Goal: Information Seeking & Learning: Learn about a topic

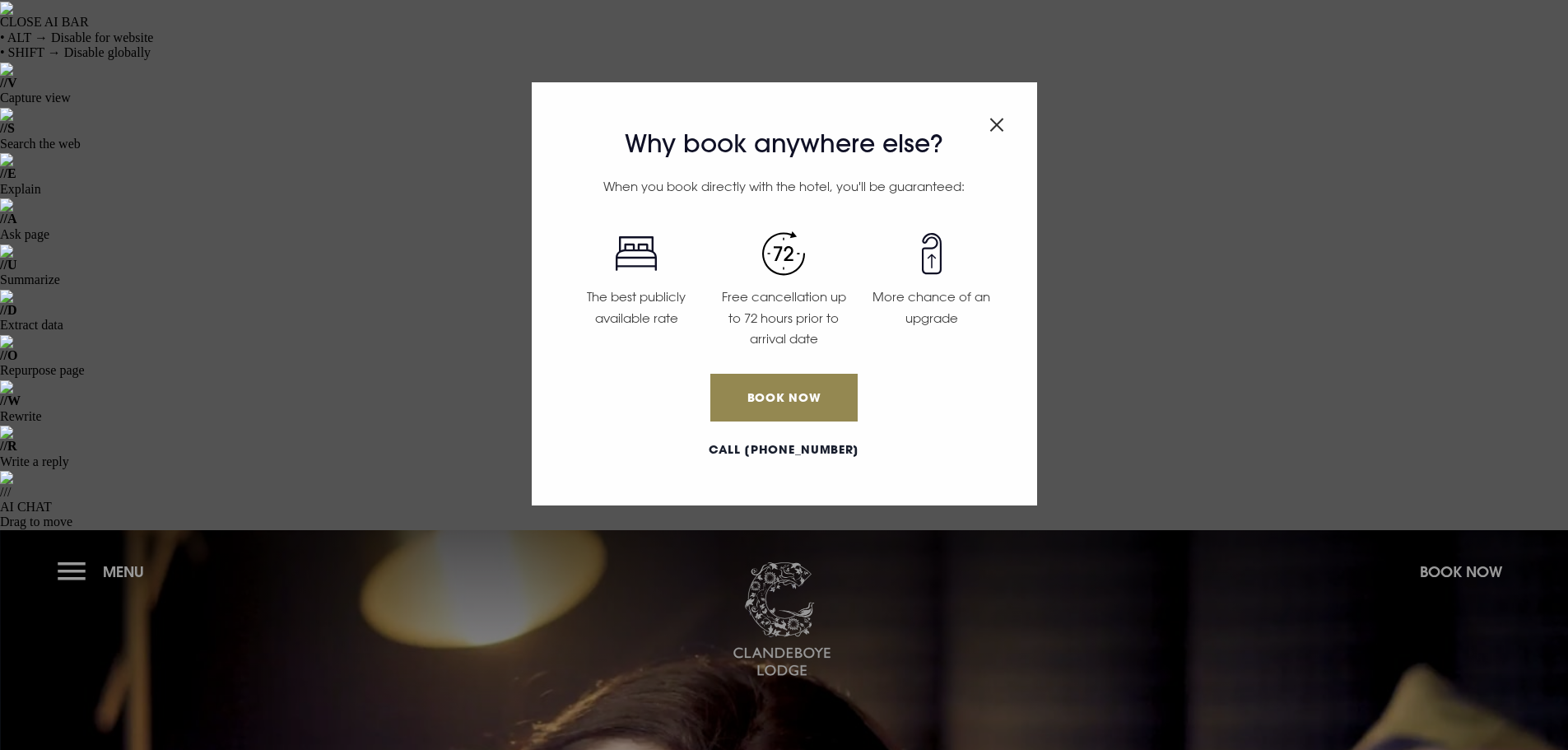
click at [57, 37] on div "Why book anywhere else? When you book directly with the hotel, you'll be guaran…" at bounding box center [784, 375] width 1568 height 750
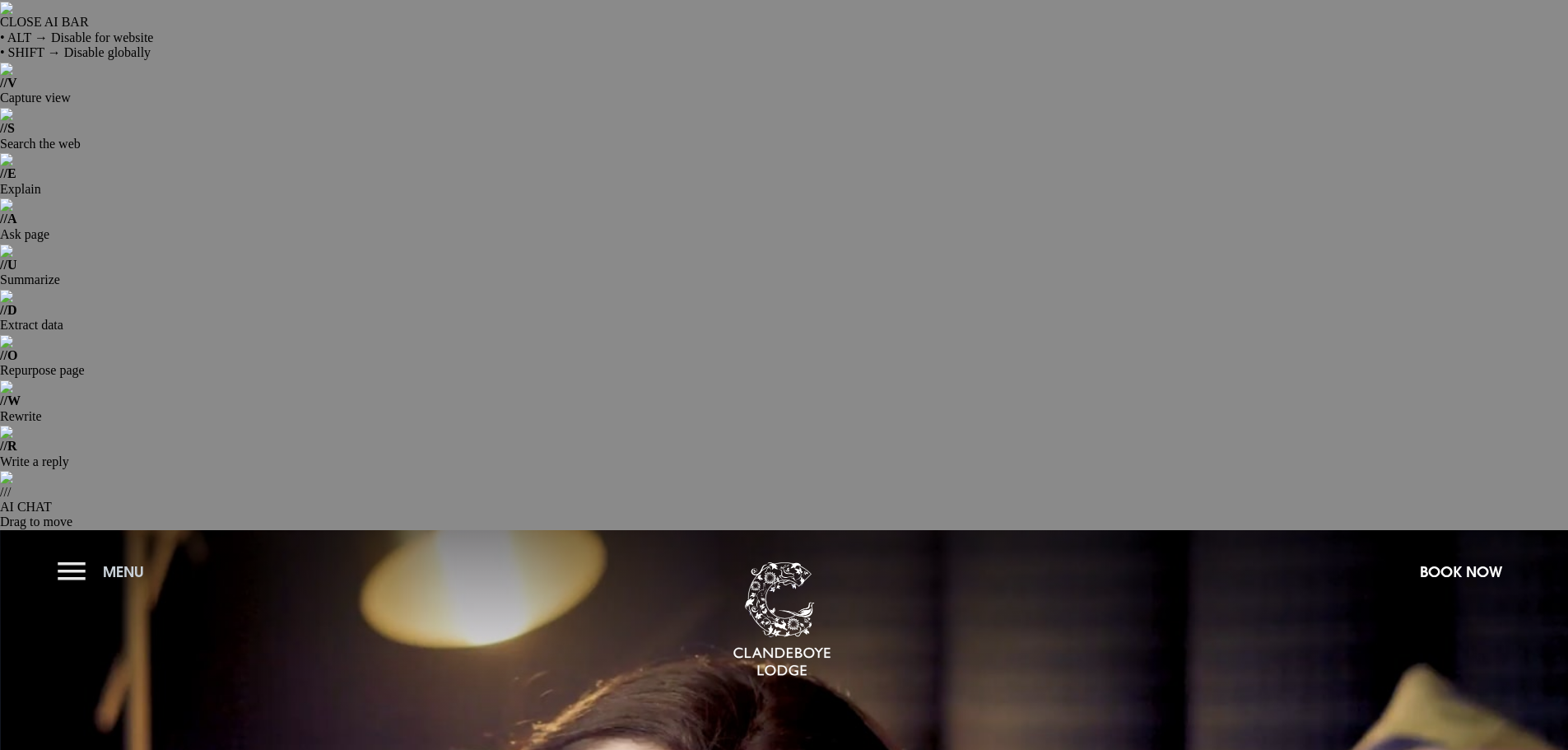
click at [75, 554] on button "Menu" at bounding box center [105, 572] width 94 height 35
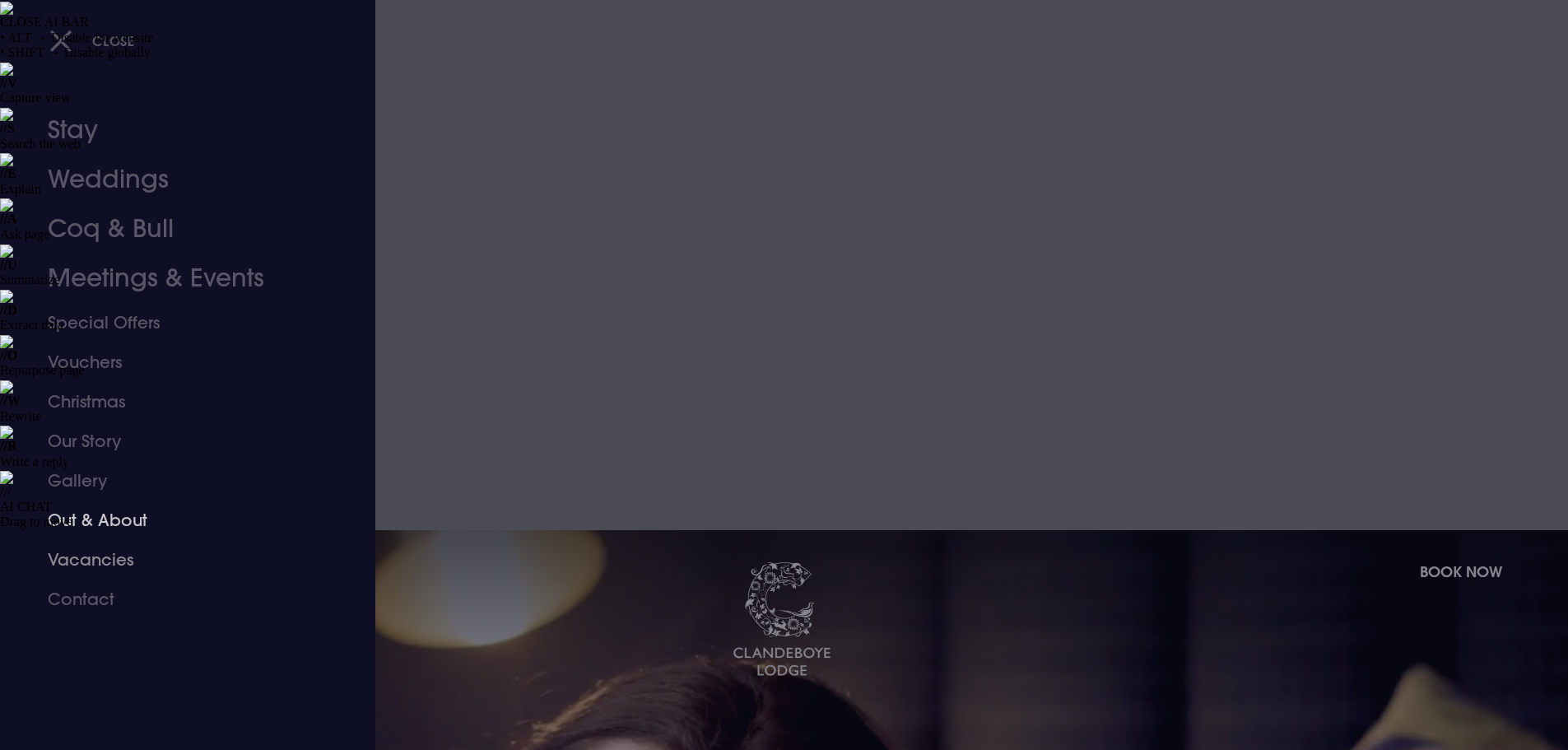
click at [96, 556] on link "Vacancies" at bounding box center [178, 559] width 260 height 39
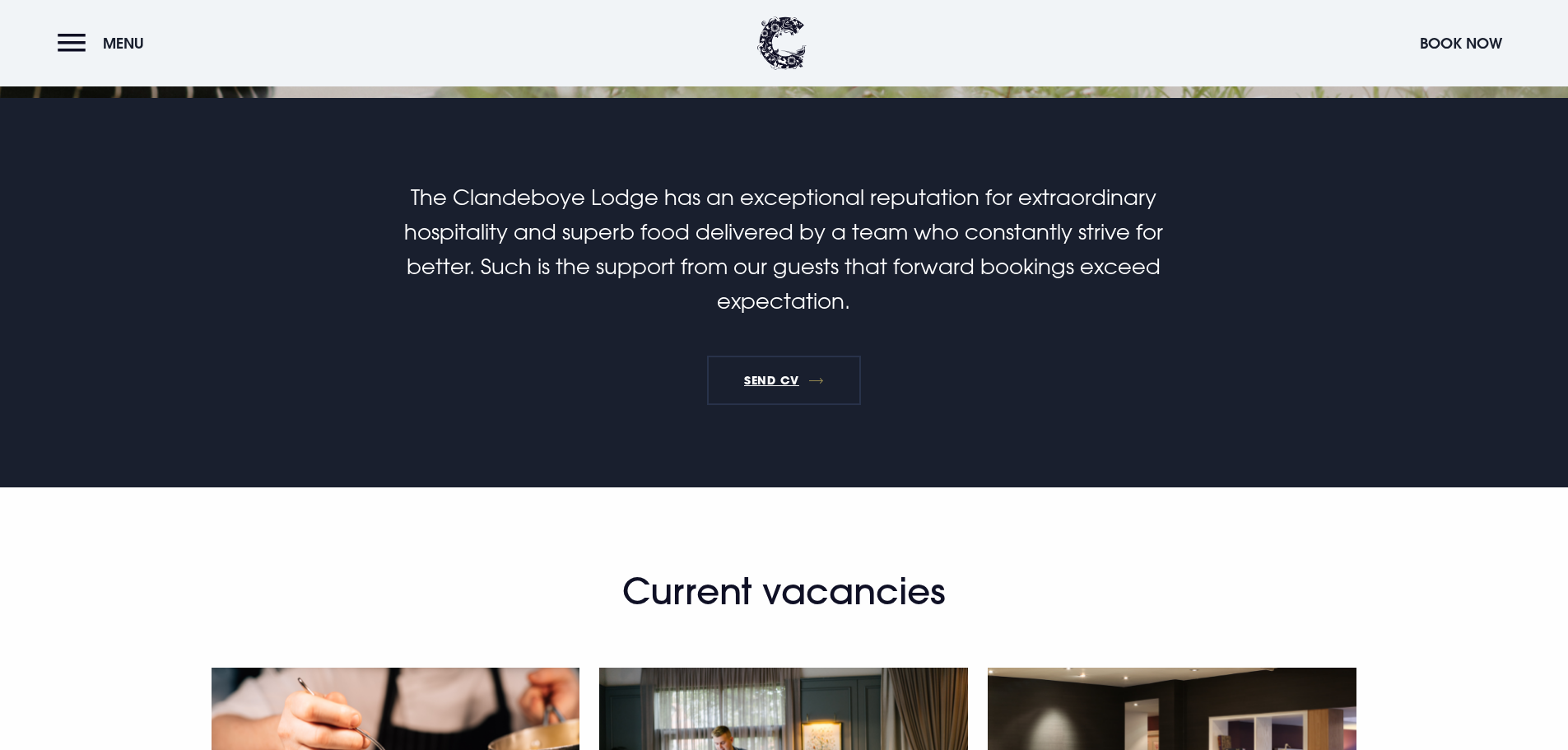
scroll to position [1152, 0]
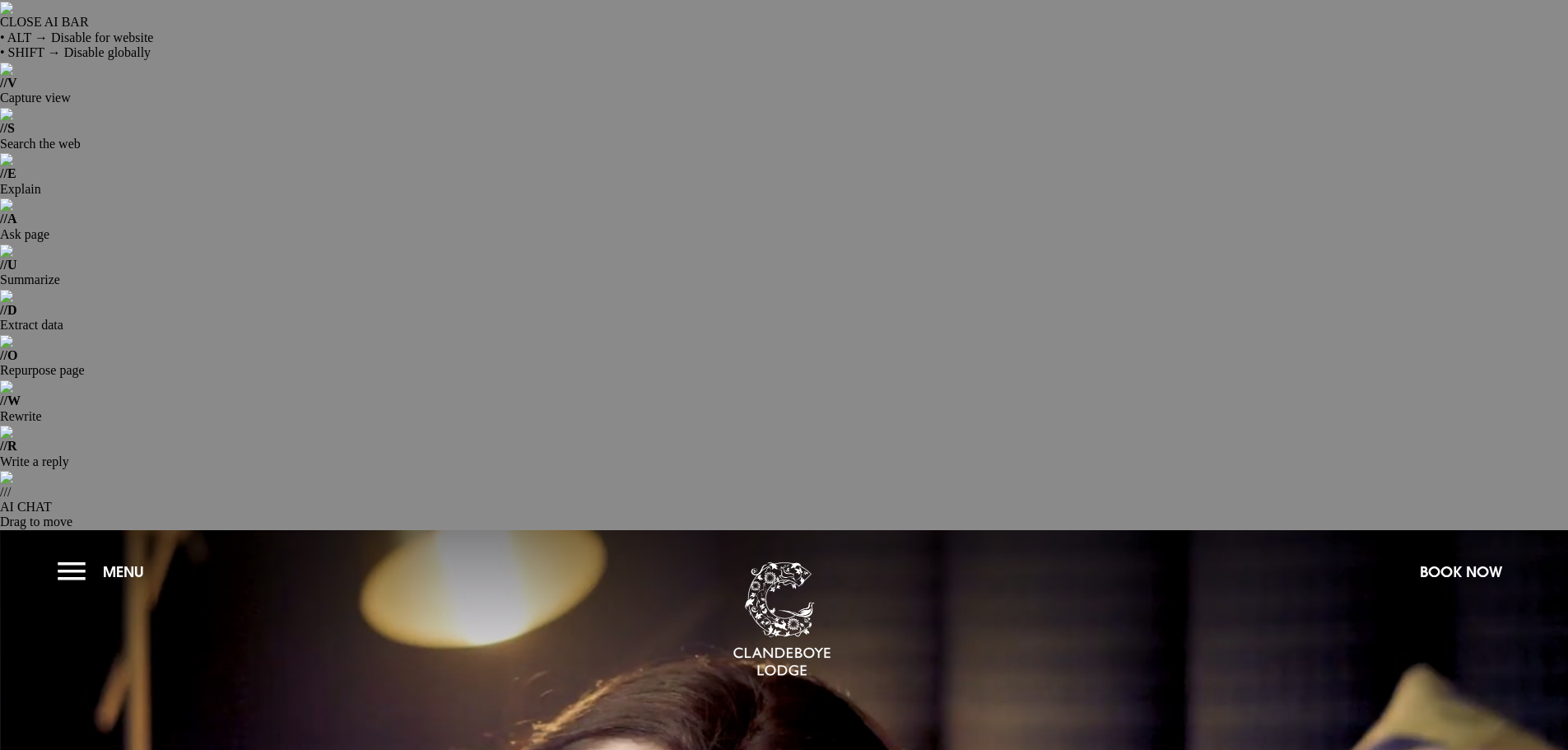
click at [76, 554] on button "Menu" at bounding box center [105, 572] width 94 height 35
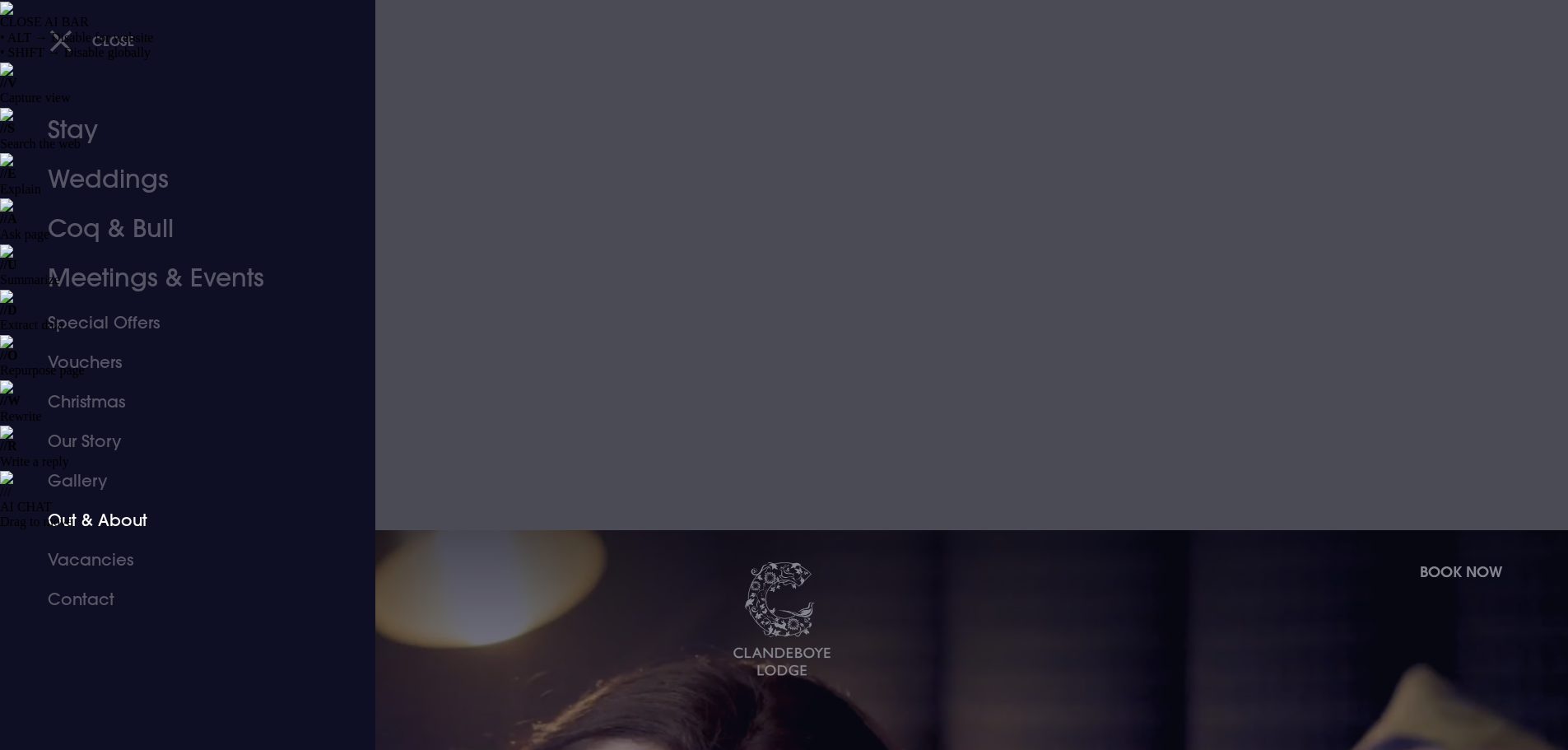
click at [97, 516] on link "Out & About" at bounding box center [178, 520] width 260 height 39
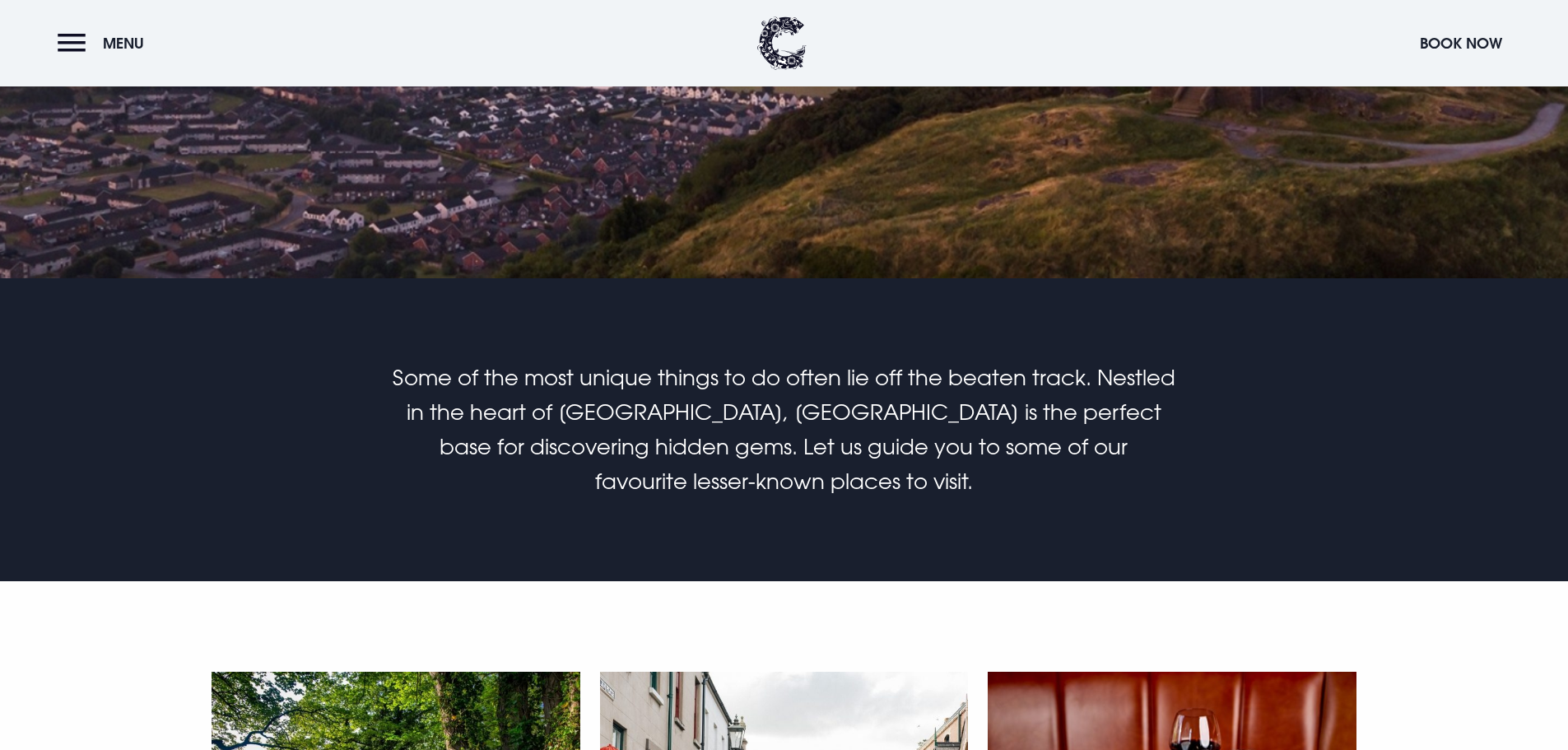
scroll to position [1070, 0]
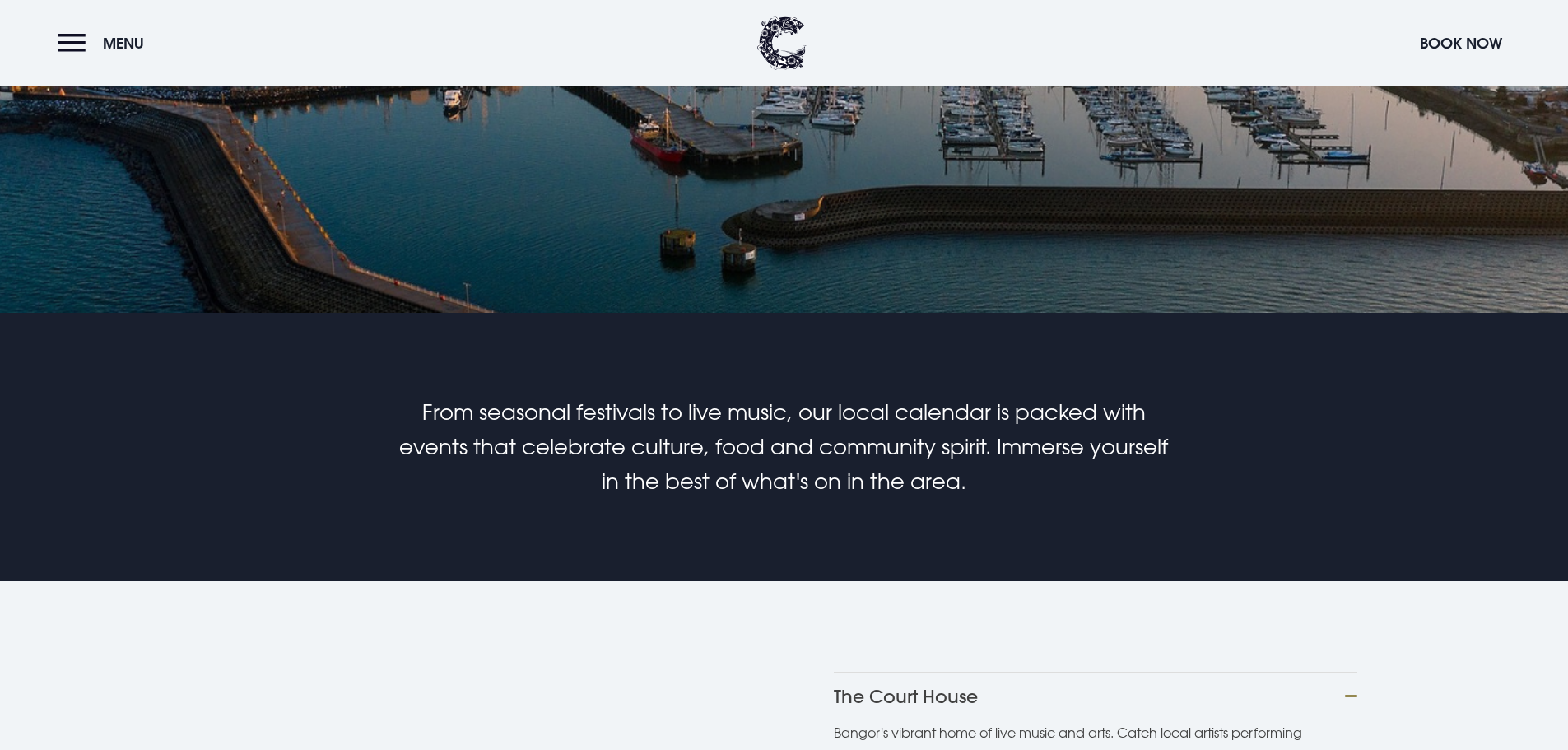
scroll to position [905, 0]
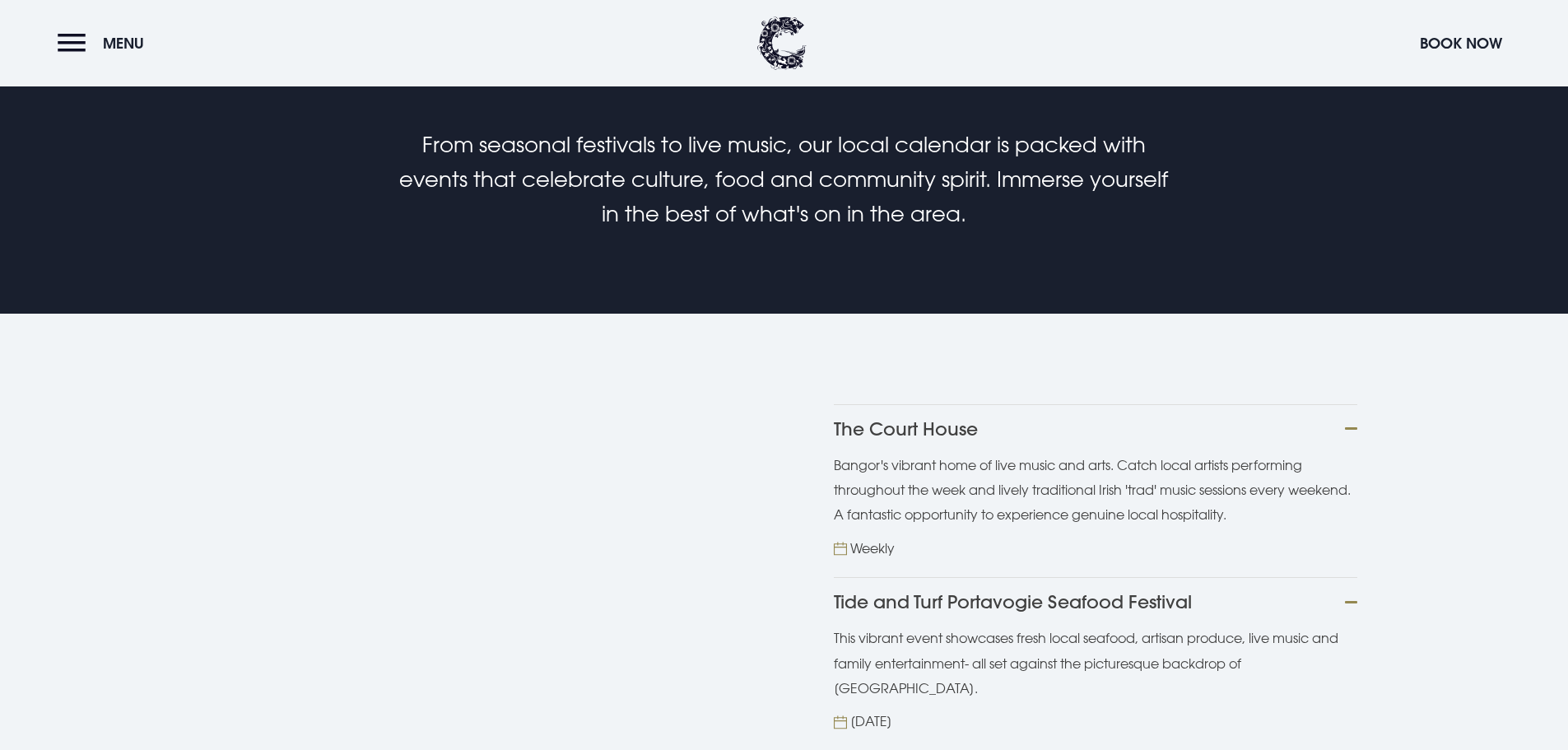
scroll to position [1152, 0]
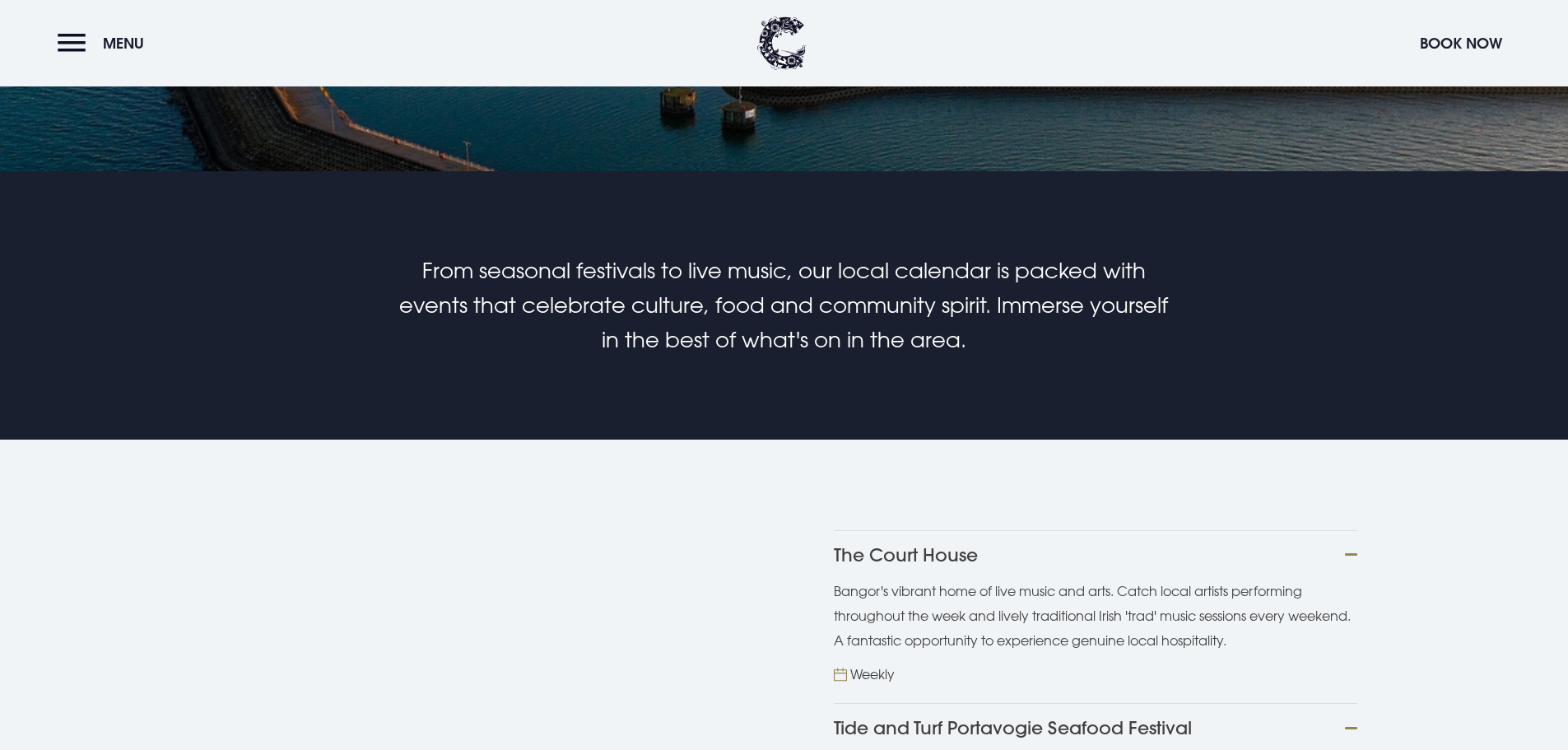
scroll to position [988, 0]
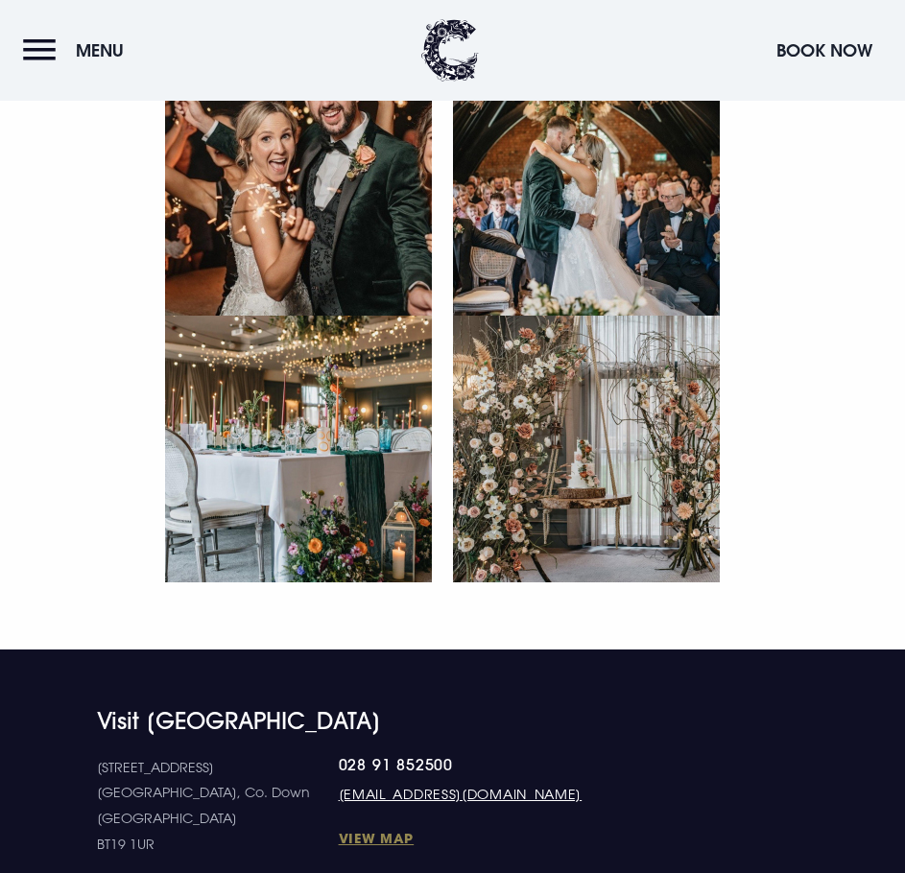
scroll to position [9328, 0]
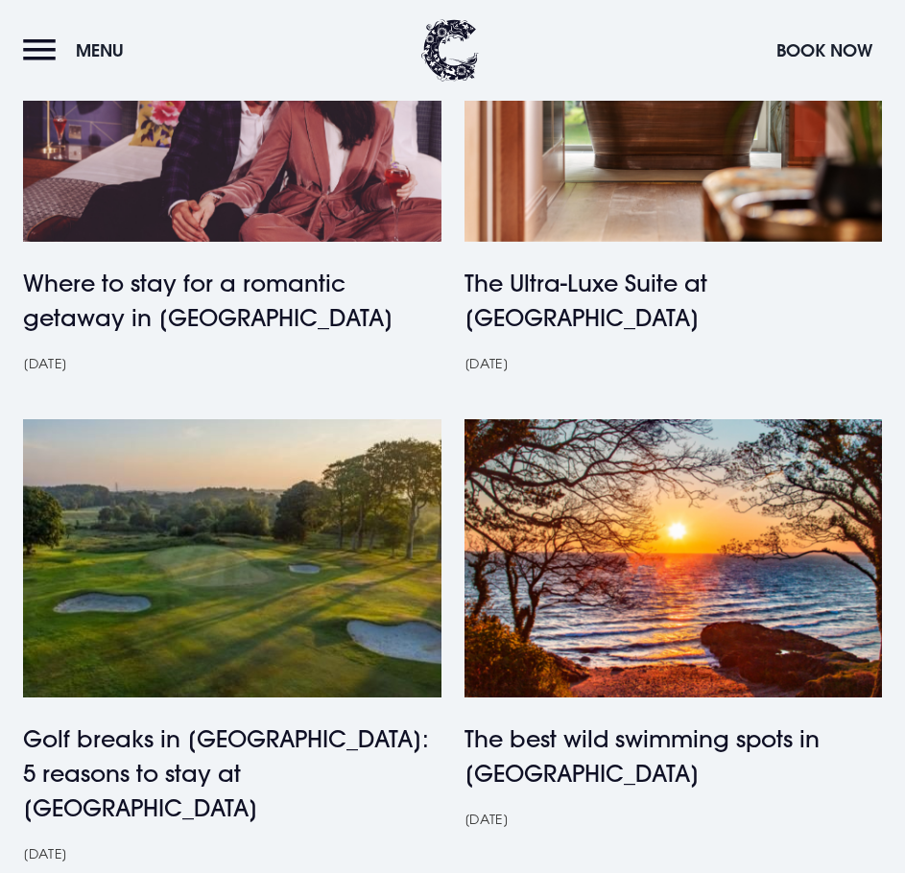
scroll to position [1919, 0]
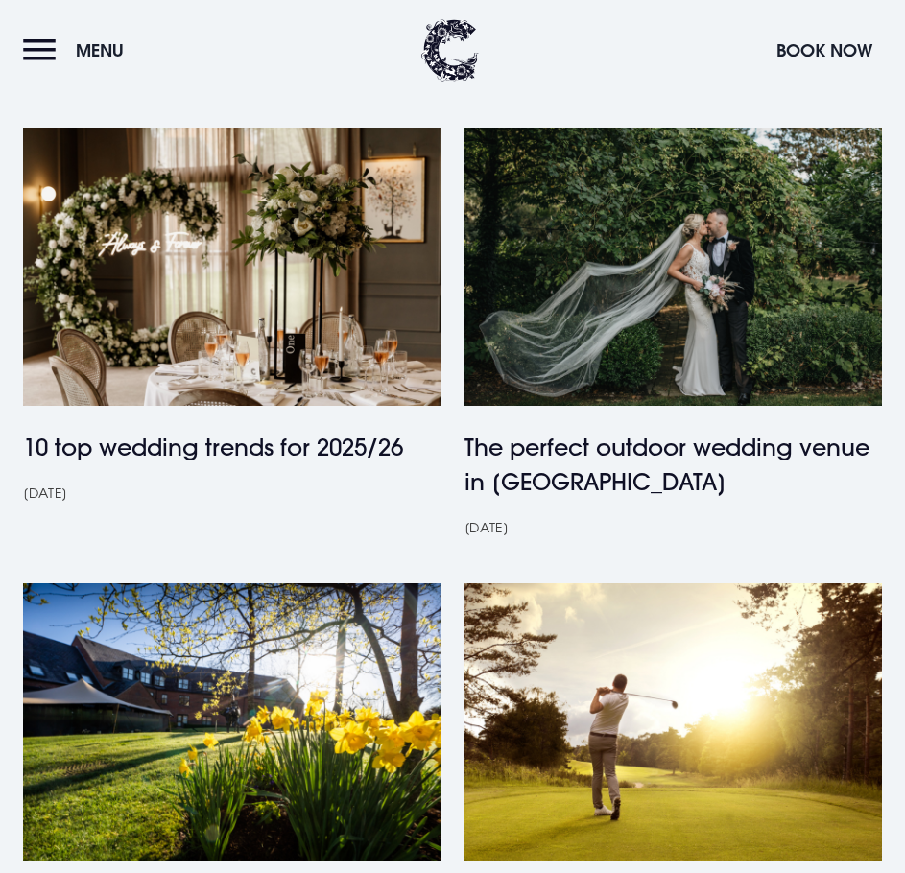
scroll to position [1823, 0]
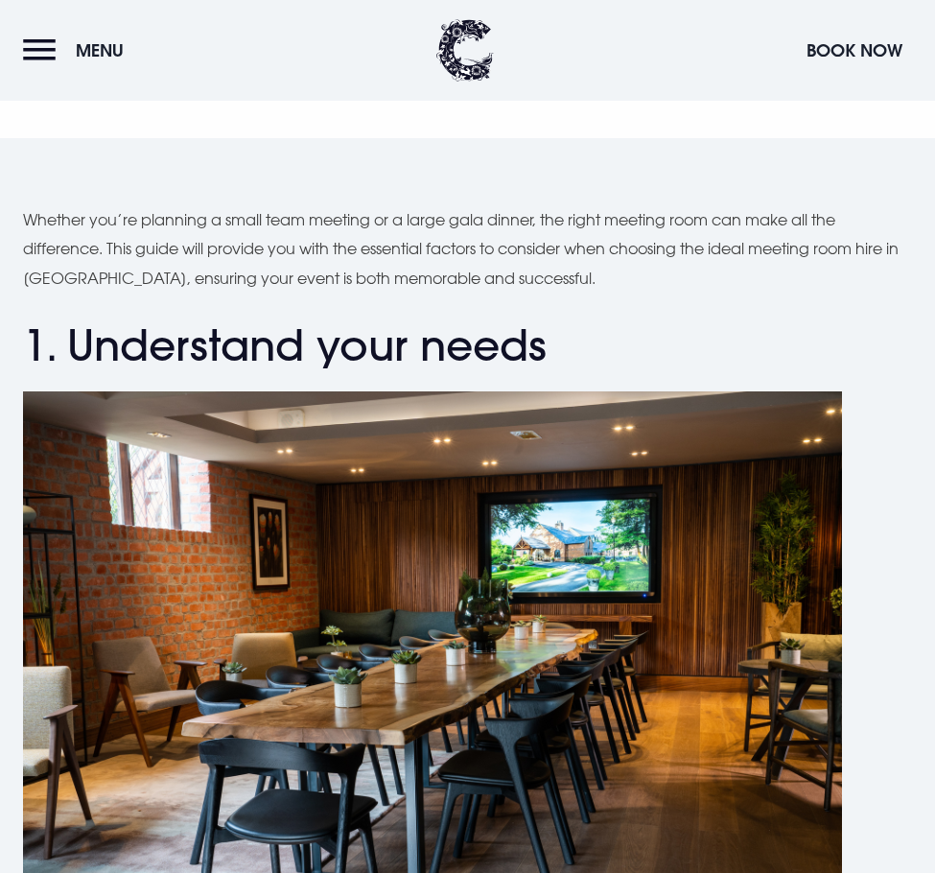
scroll to position [1151, 0]
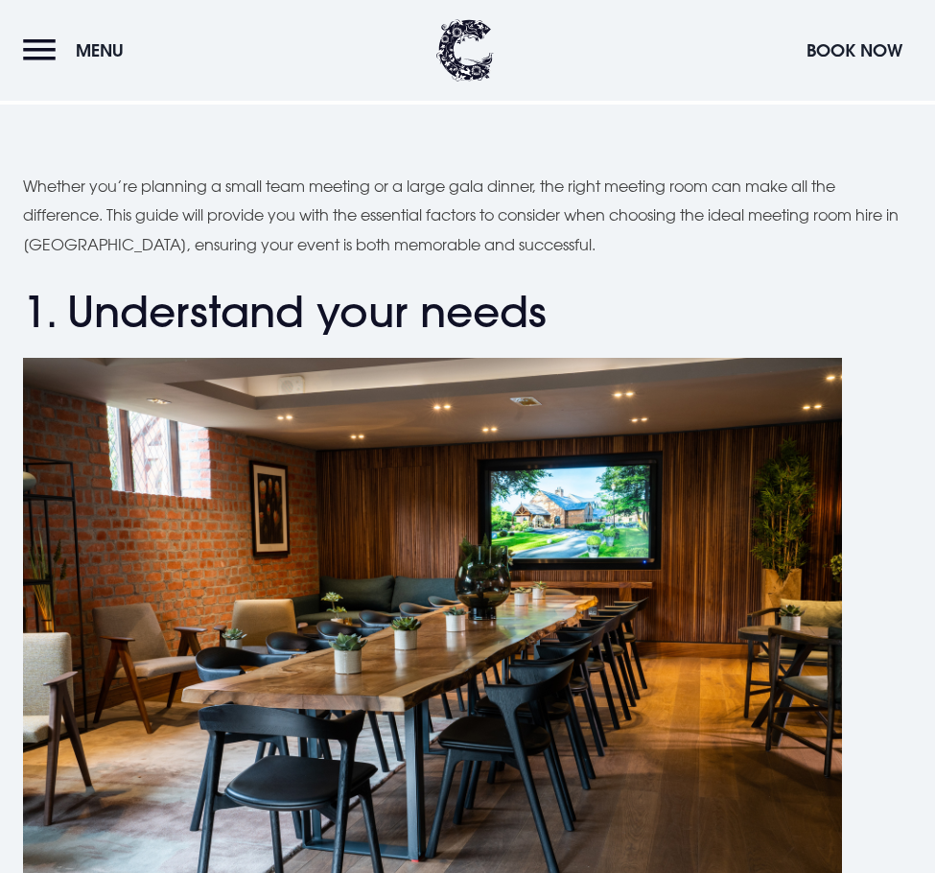
drag, startPoint x: 279, startPoint y: 514, endPoint x: 289, endPoint y: 508, distance: 11.2
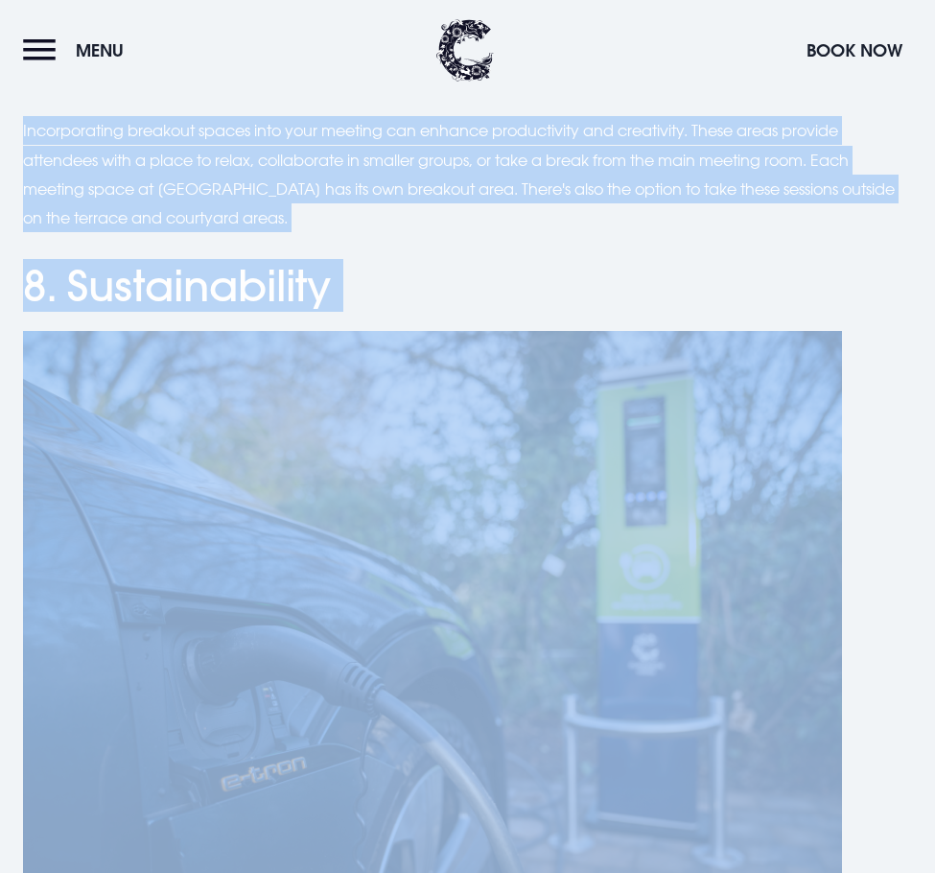
scroll to position [8396, 0]
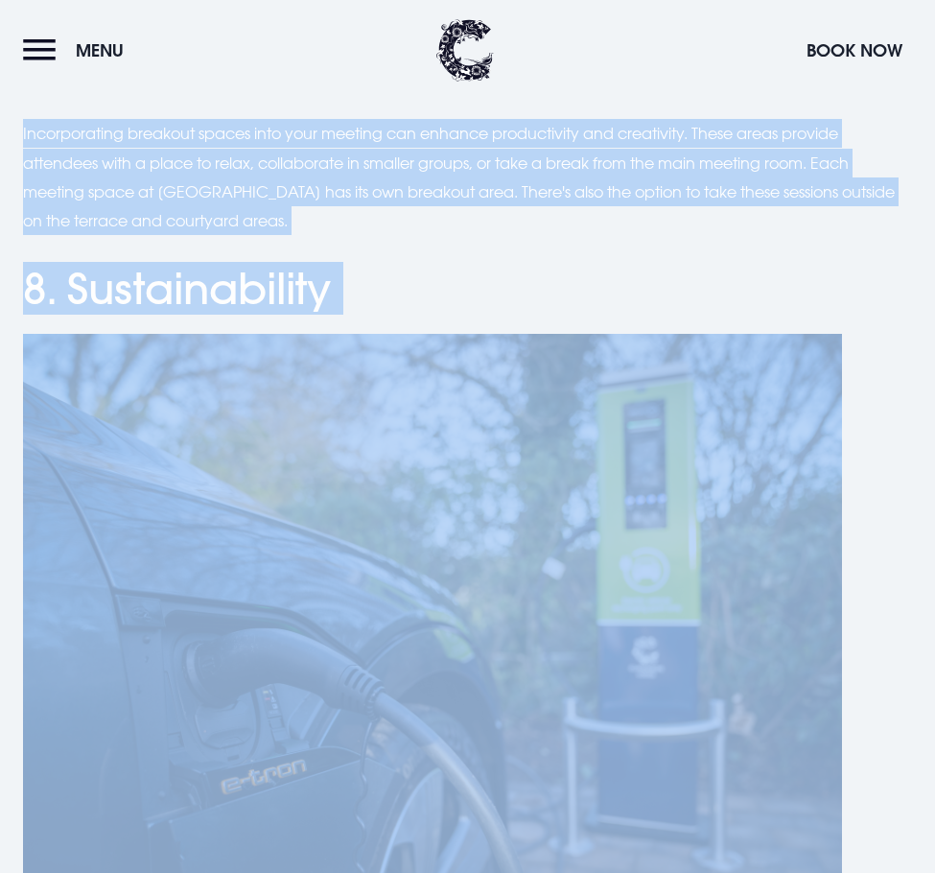
drag, startPoint x: 24, startPoint y: 179, endPoint x: 81, endPoint y: 449, distance: 275.5
copy div "Meeting room sizes The size of the meeting room is crucial - too small, and you…"
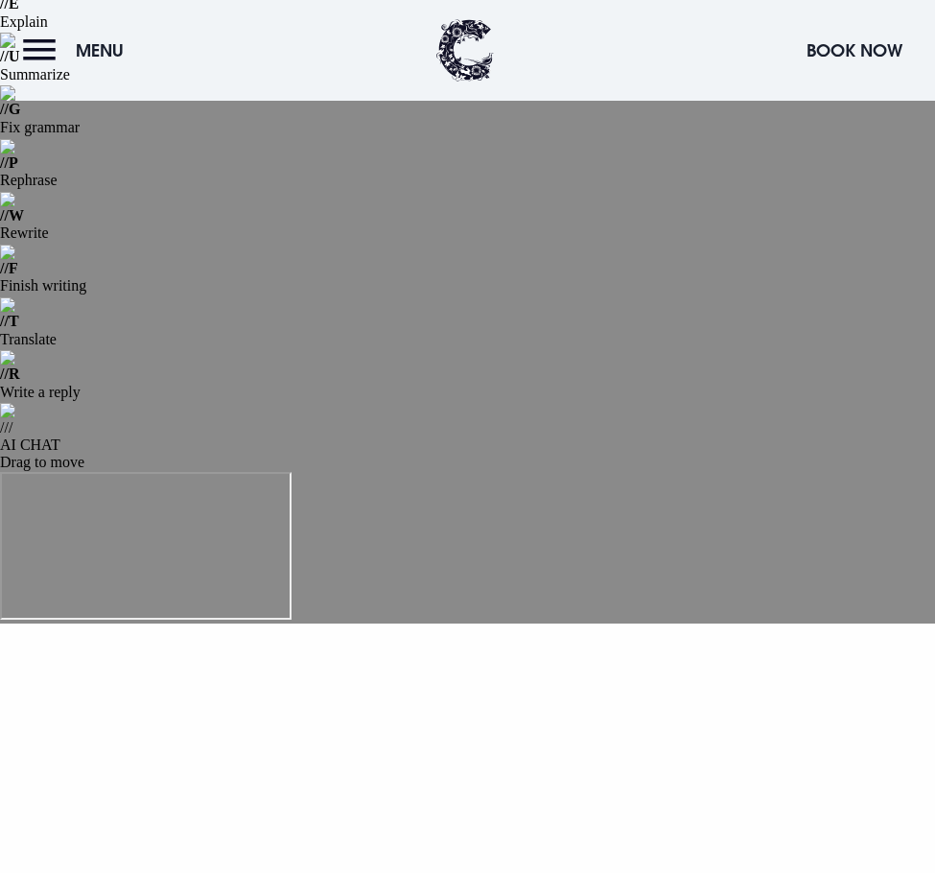
scroll to position [145, 0]
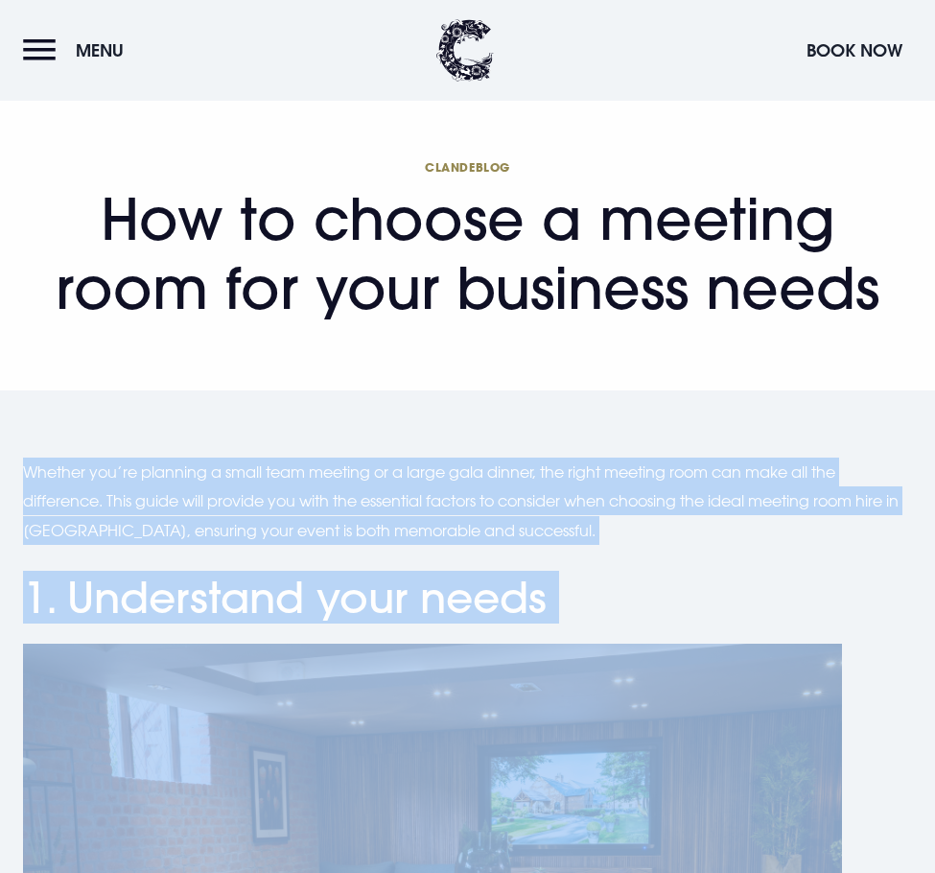
scroll to position [864, 0]
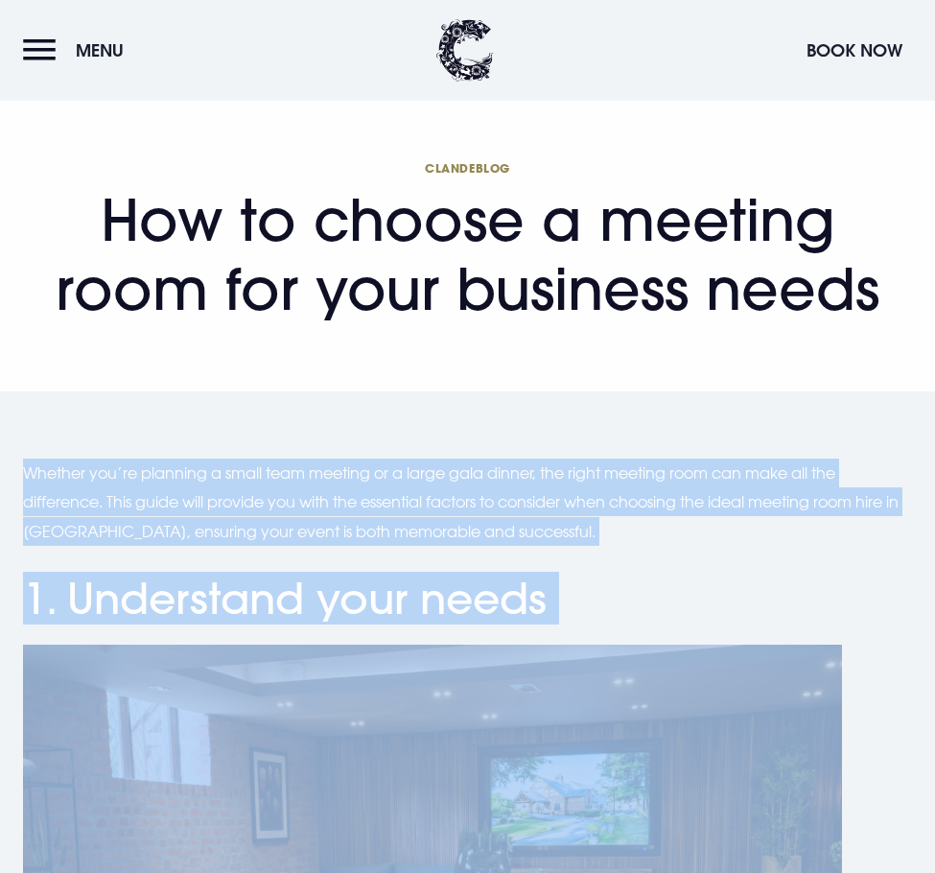
drag, startPoint x: 26, startPoint y: 426, endPoint x: 24, endPoint y: 475, distance: 49.0
copy div "Whether you’re planning a small team meeting or a large gala dinner, the right …"
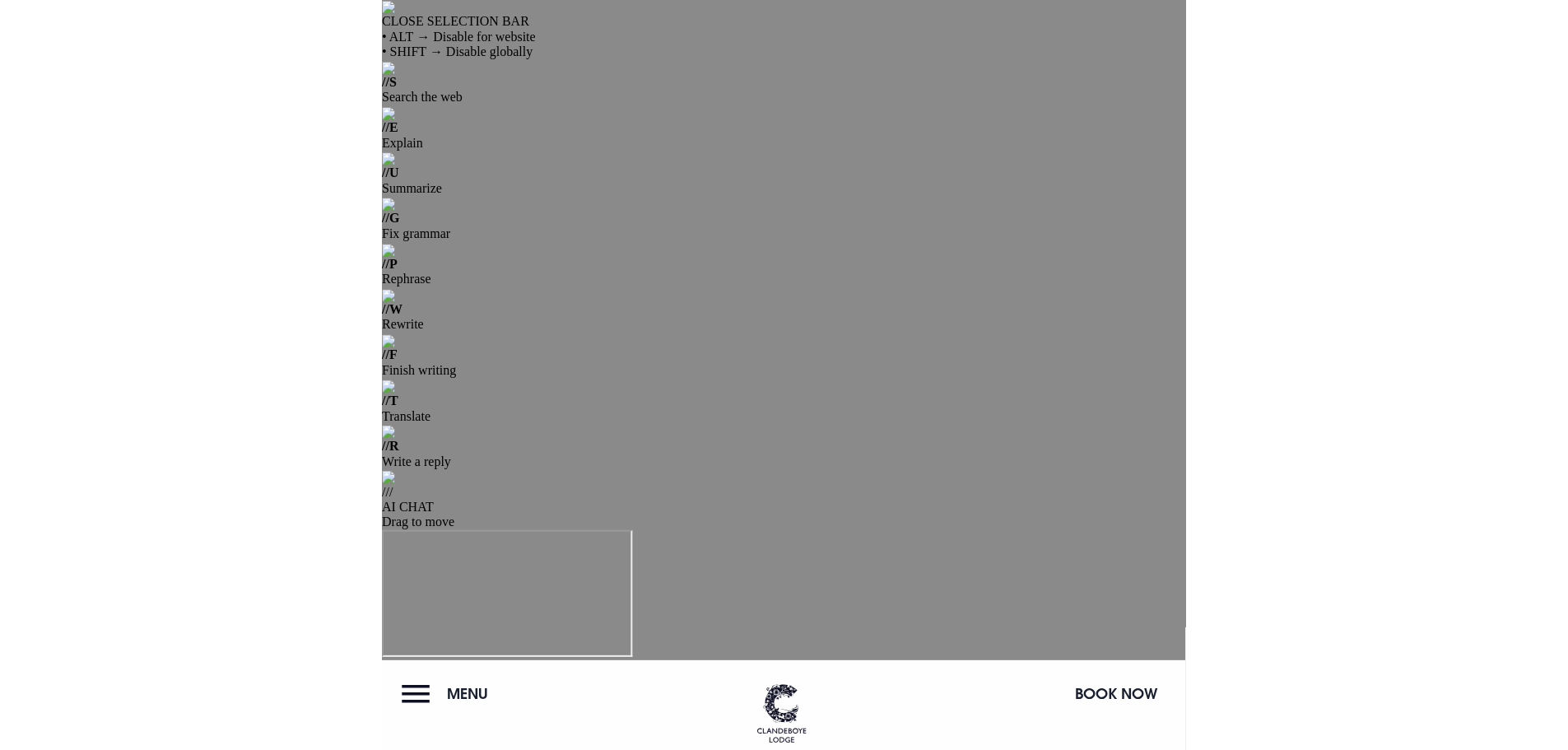
scroll to position [0, 0]
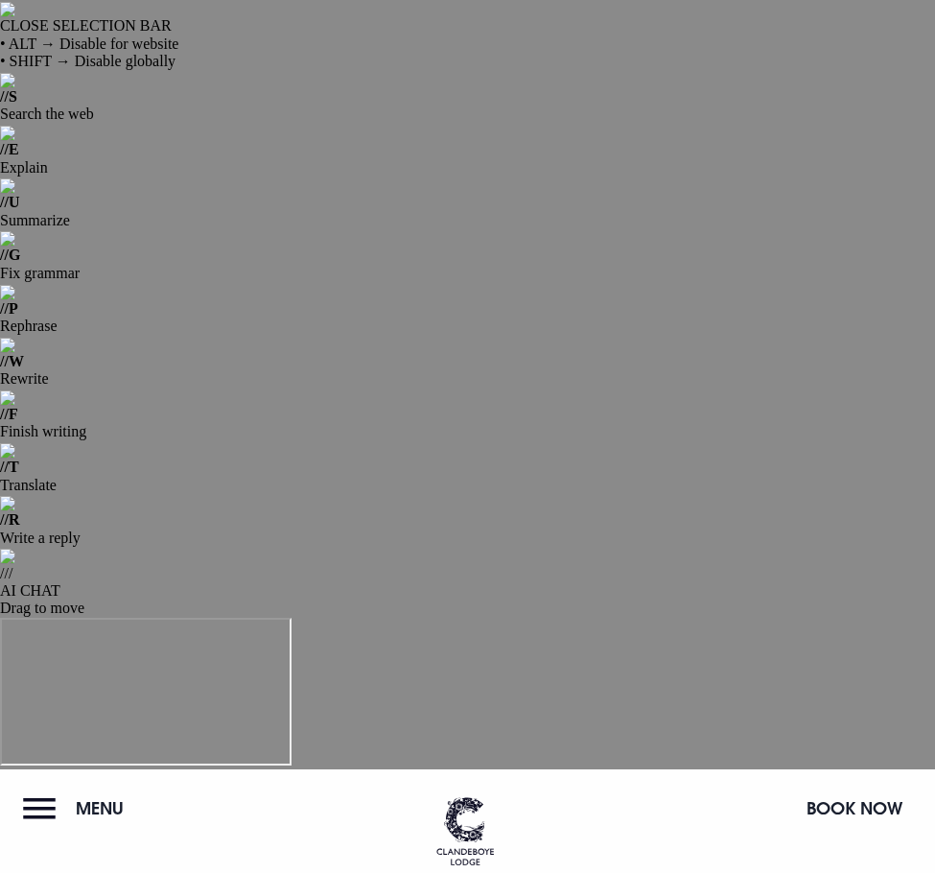
drag, startPoint x: 112, startPoint y: 316, endPoint x: 482, endPoint y: 387, distance: 376.1
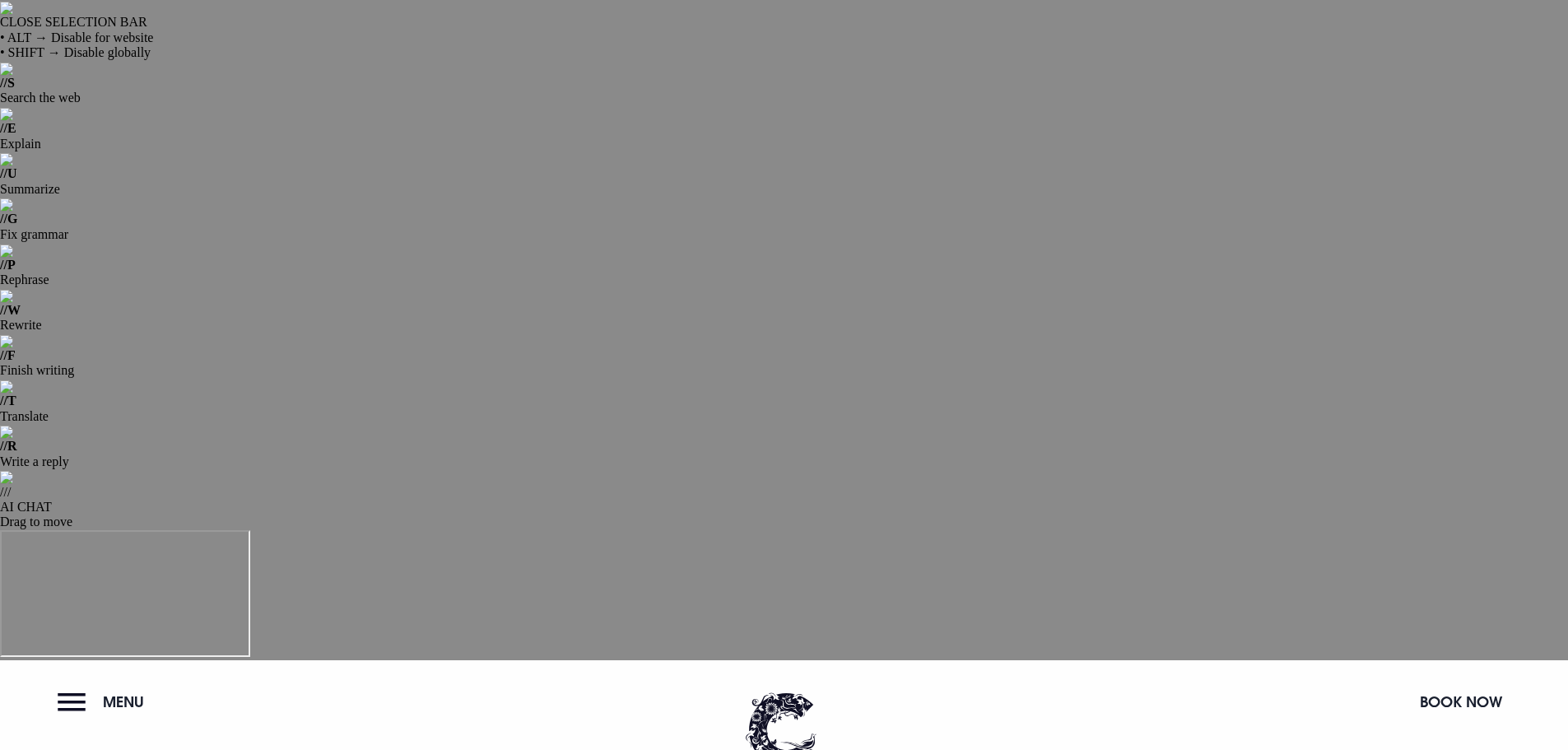
drag, startPoint x: 1060, startPoint y: 366, endPoint x: 1157, endPoint y: 348, distance: 98.7
drag, startPoint x: 1164, startPoint y: 346, endPoint x: 476, endPoint y: 262, distance: 693.1
copy h1 "How to choose a meeting room for your business needs"
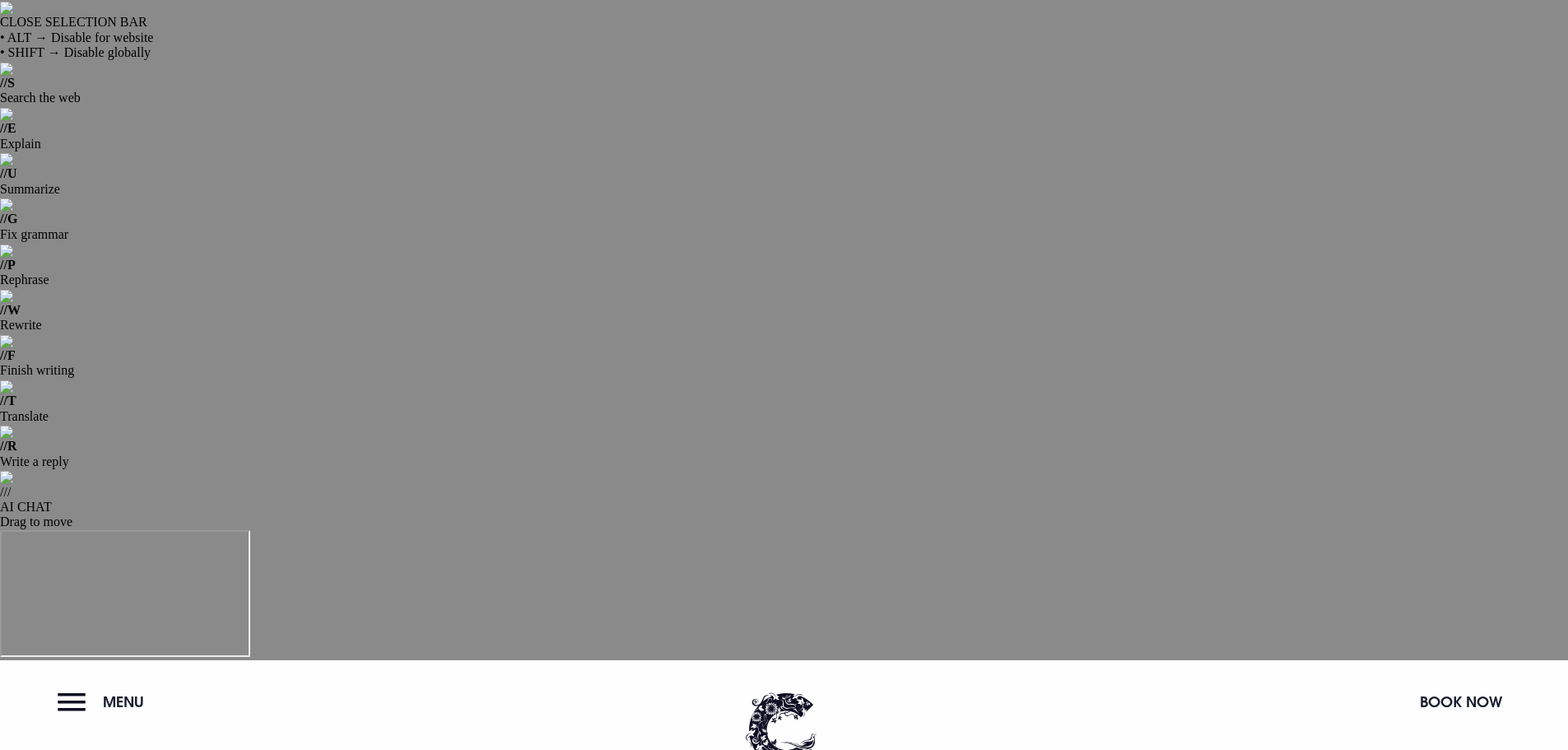
drag, startPoint x: 1146, startPoint y: 352, endPoint x: 470, endPoint y: 275, distance: 680.4
copy h1 "How to choose a meeting room for your business needs"
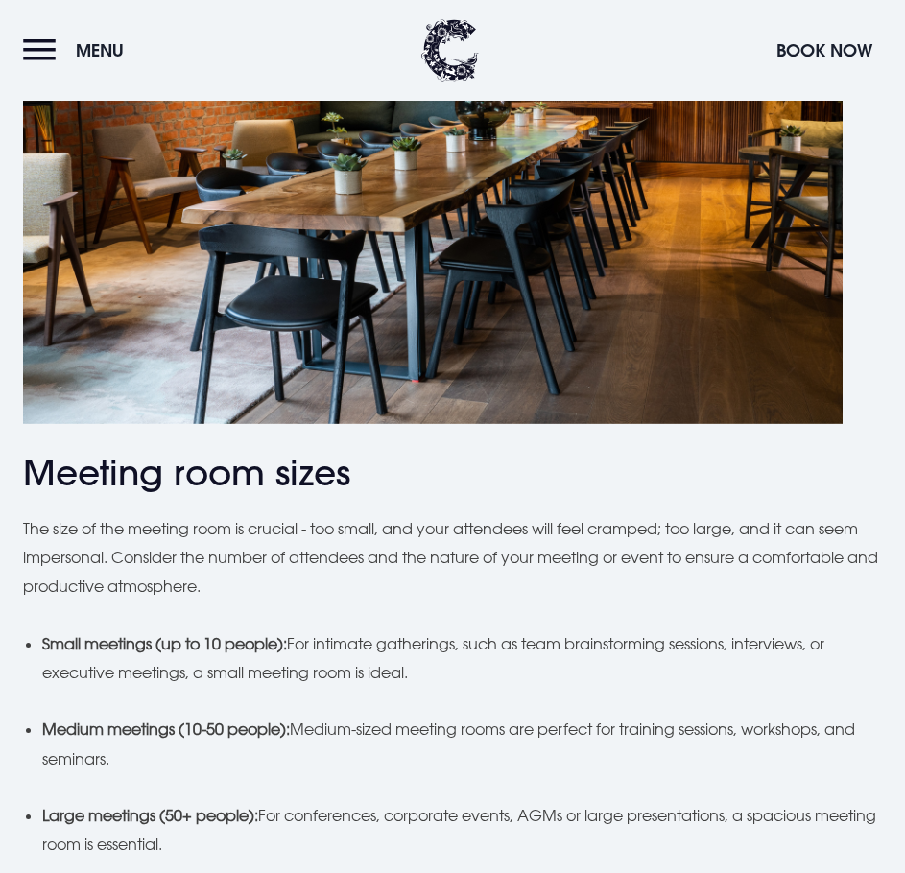
scroll to position [1535, 0]
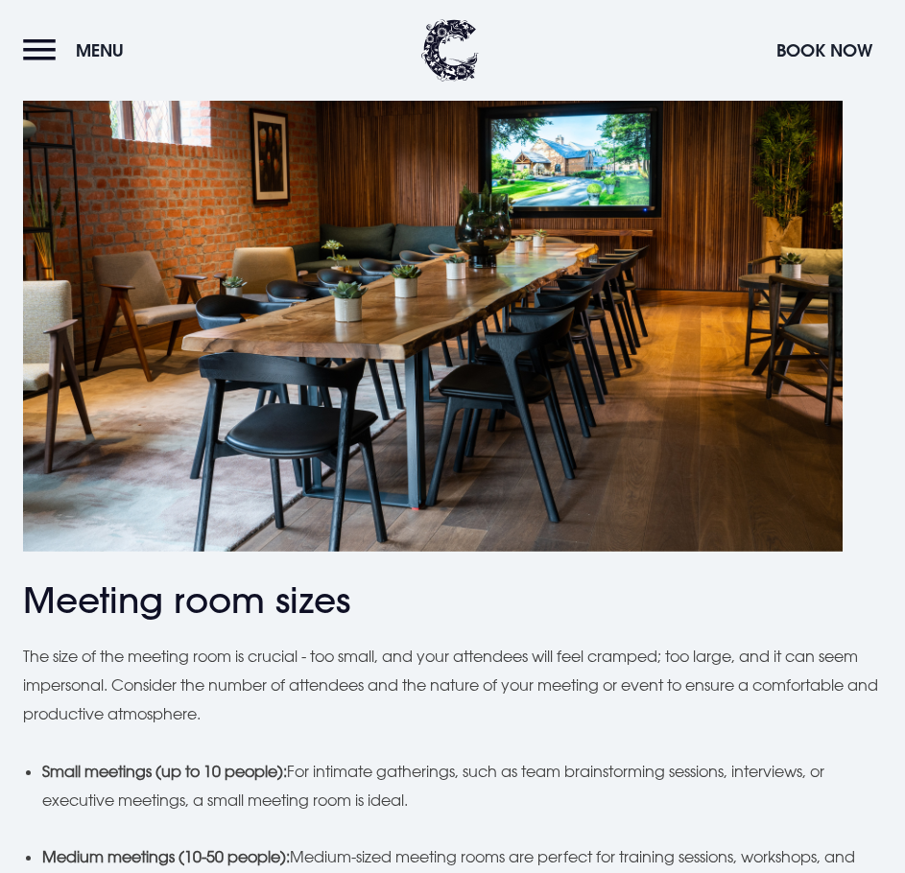
scroll to position [1452, 0]
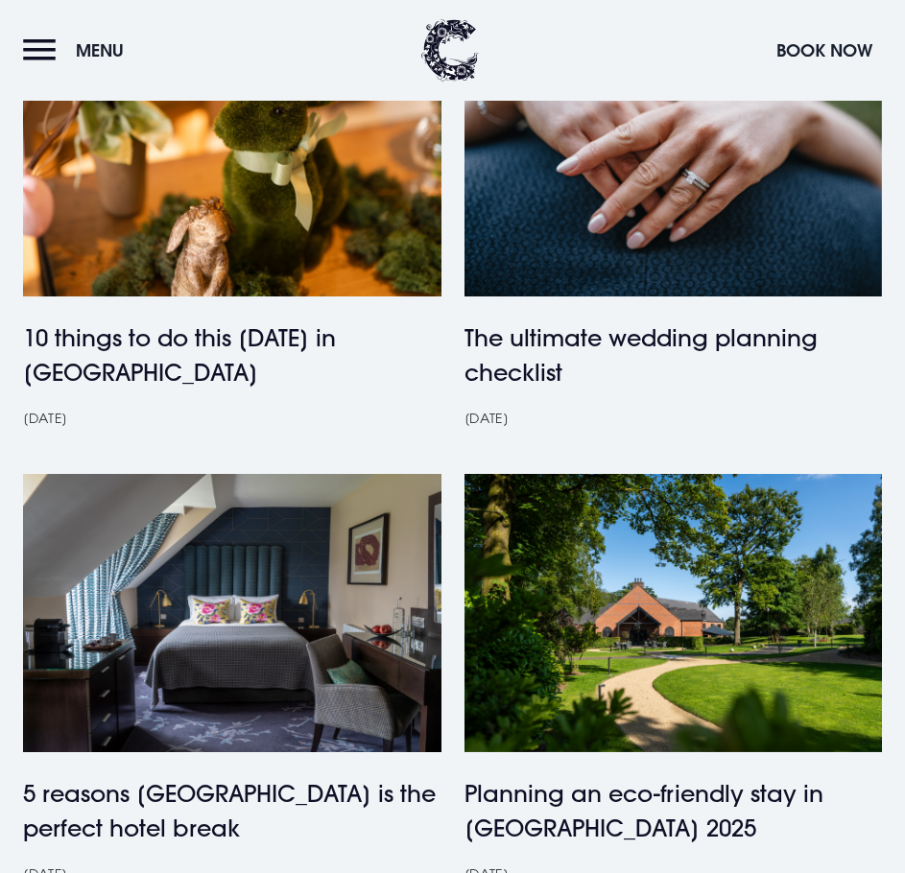
scroll to position [1823, 0]
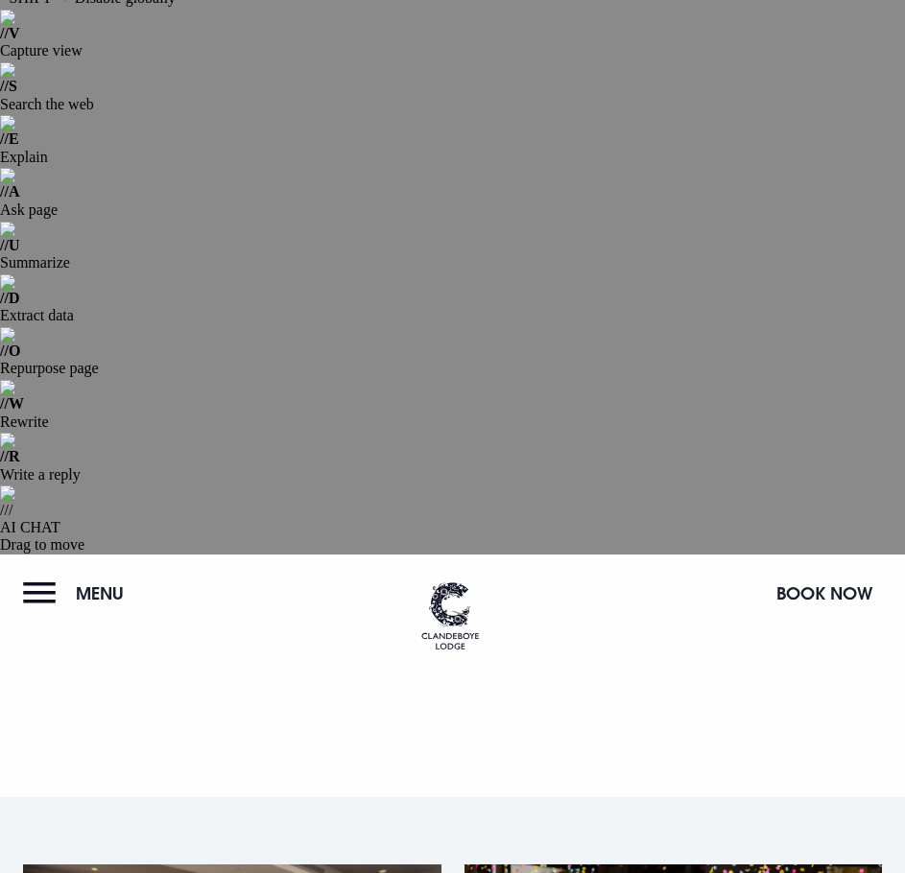
scroll to position [96, 0]
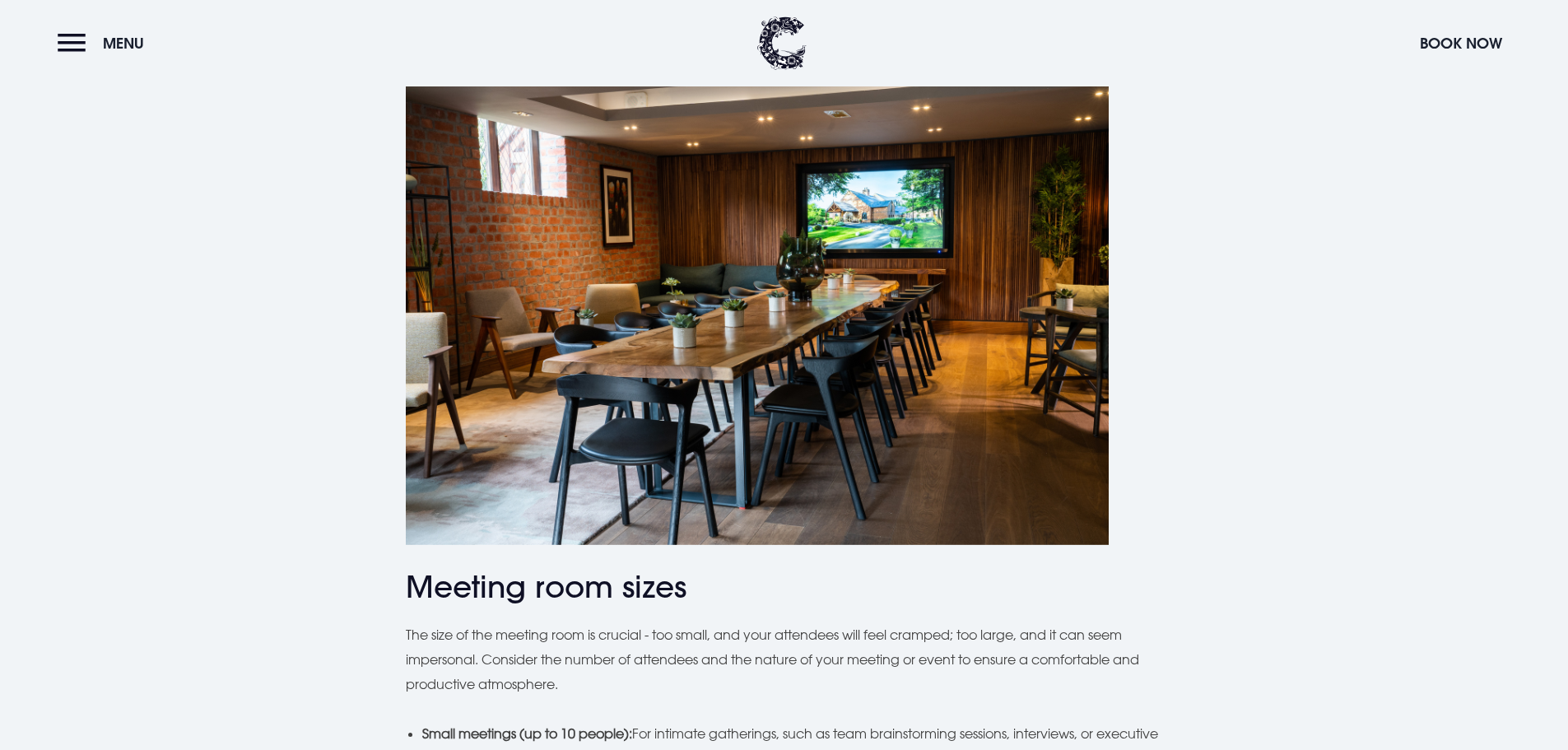
drag, startPoint x: 721, startPoint y: 64, endPoint x: 742, endPoint y: 52, distance: 24.2
click at [720, 63] on header "Menu Book Now" at bounding box center [784, 43] width 1568 height 87
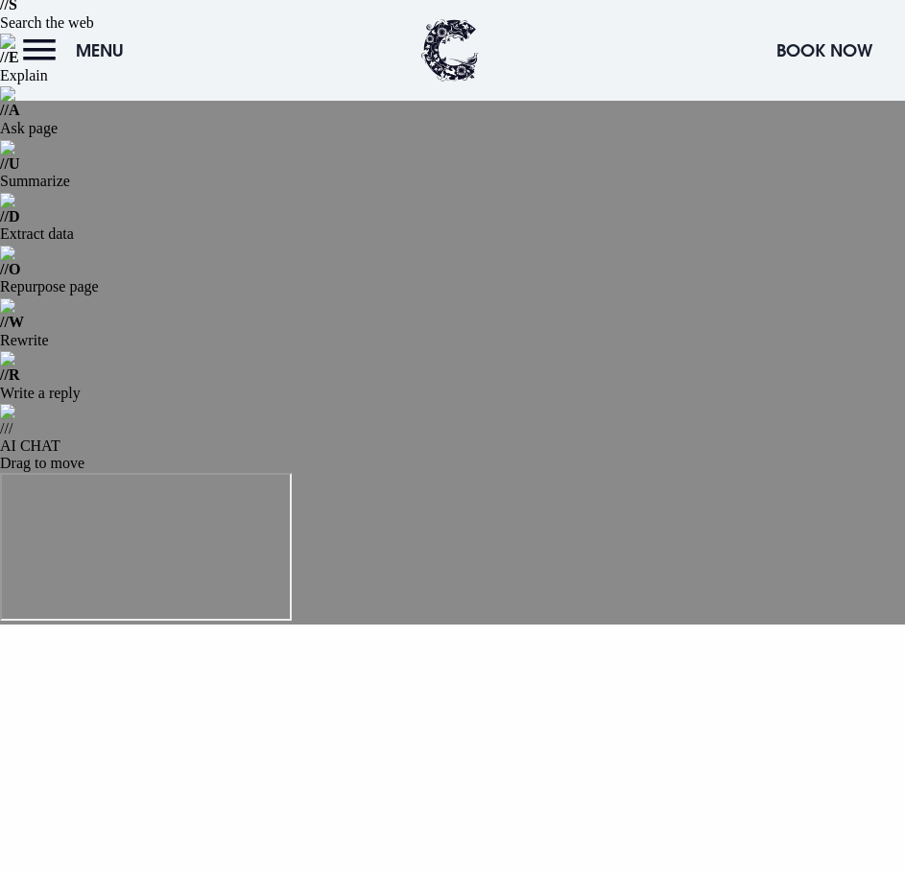
scroll to position [192, 0]
